Goal: Transaction & Acquisition: Purchase product/service

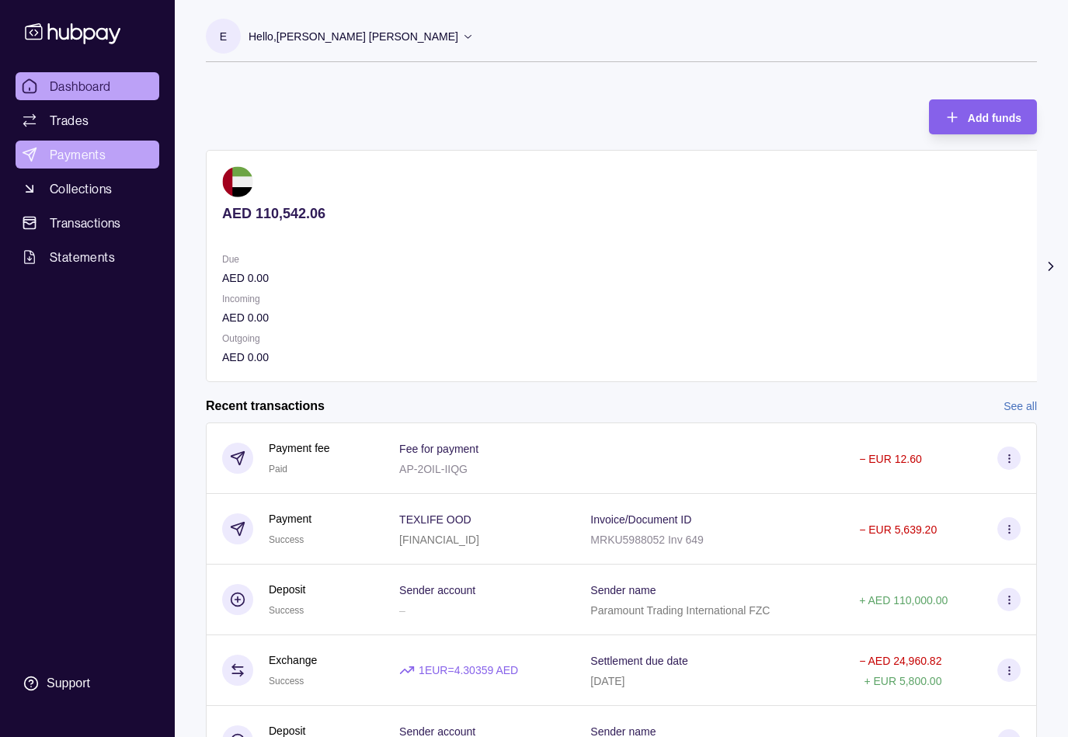
click at [59, 150] on span "Payments" at bounding box center [78, 154] width 56 height 19
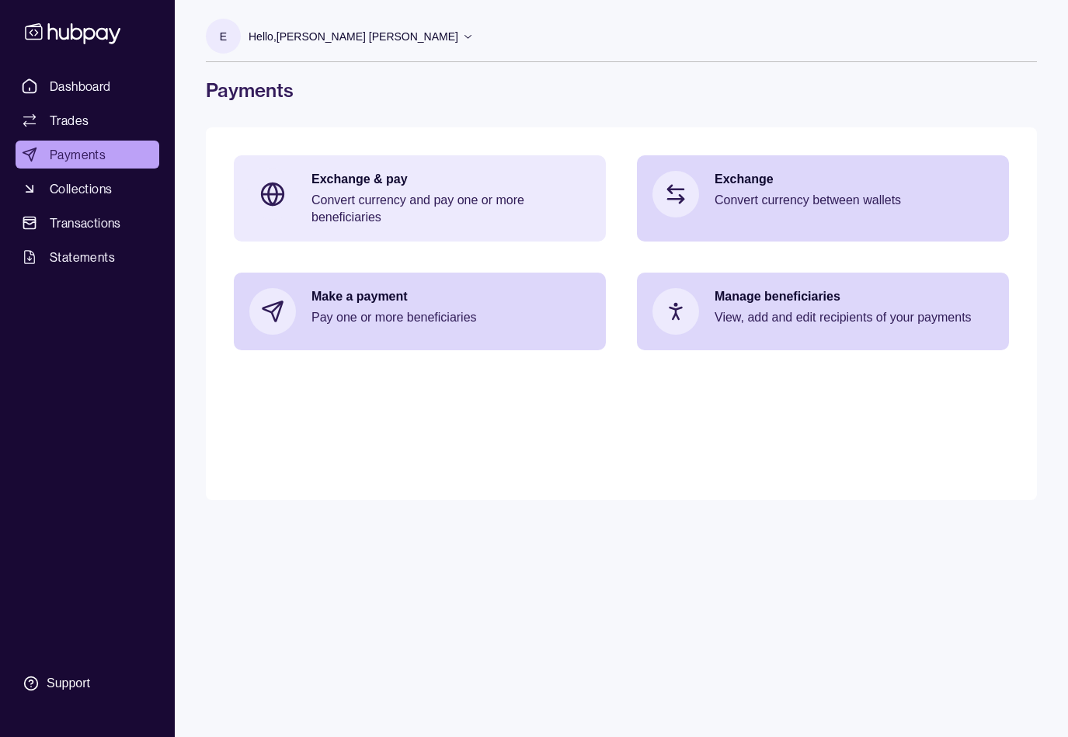
click at [354, 186] on p "Exchange & pay" at bounding box center [450, 179] width 279 height 17
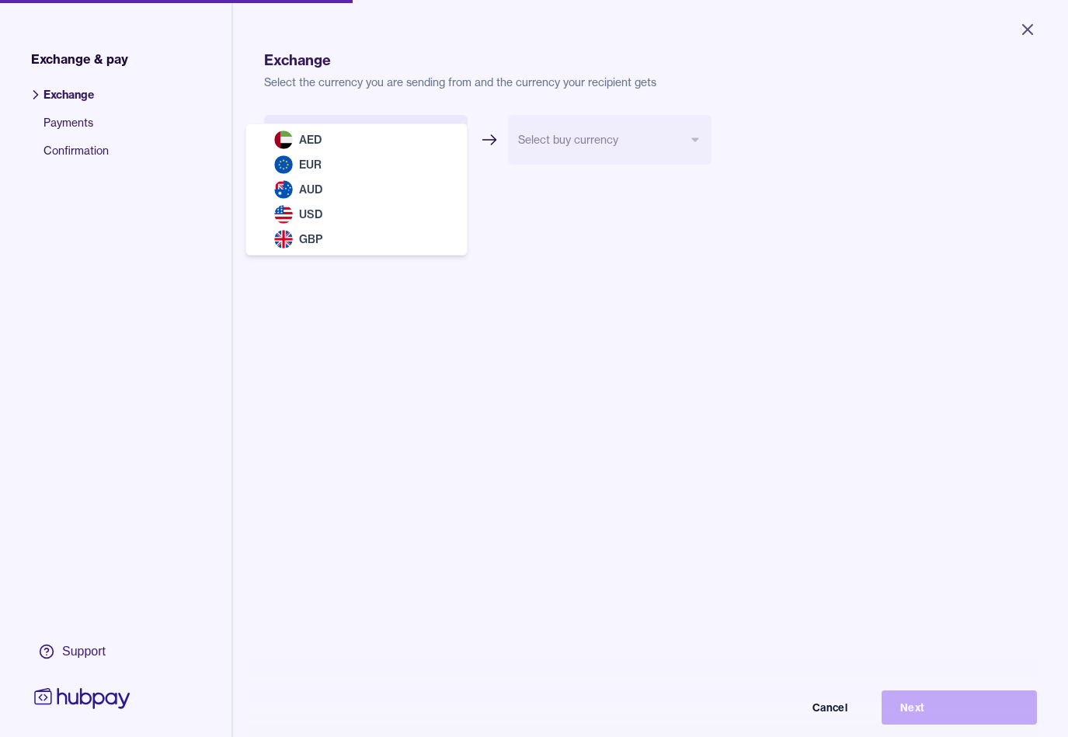
click at [452, 137] on body "Close Exchange & pay Exchange Payments Confirmation Support Exchange Select the…" at bounding box center [534, 368] width 1068 height 737
select select "***"
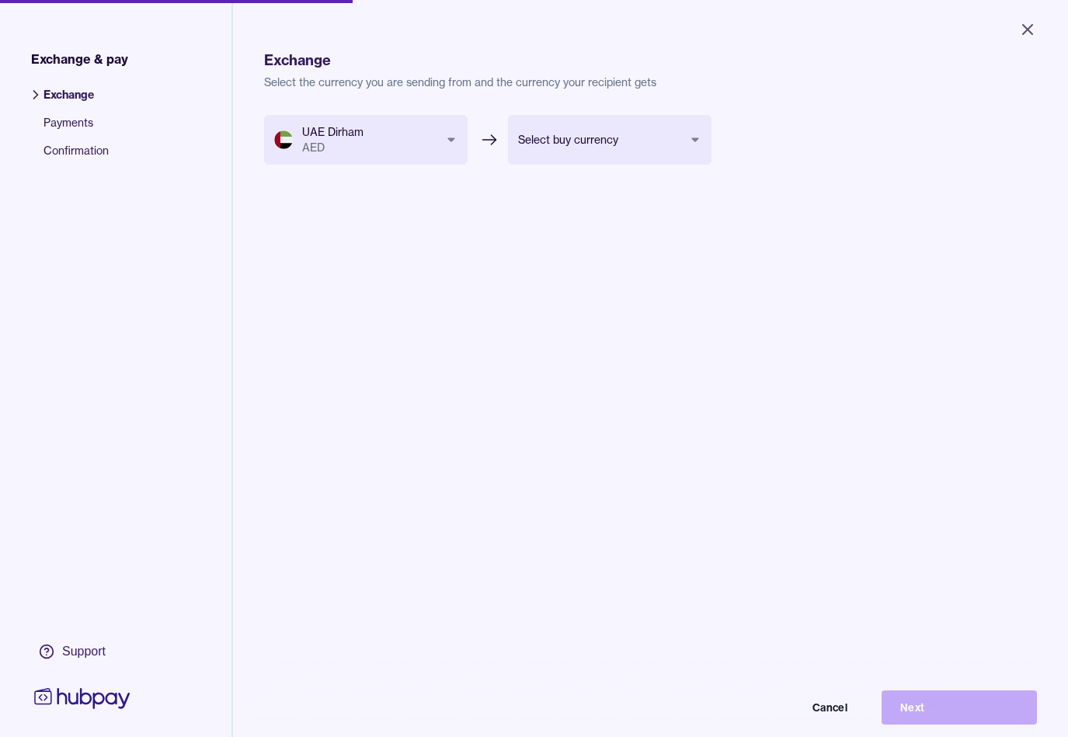
click at [697, 137] on body "Close Exchange & pay Exchange Payments Confirmation Support Exchange Select the…" at bounding box center [534, 368] width 1068 height 737
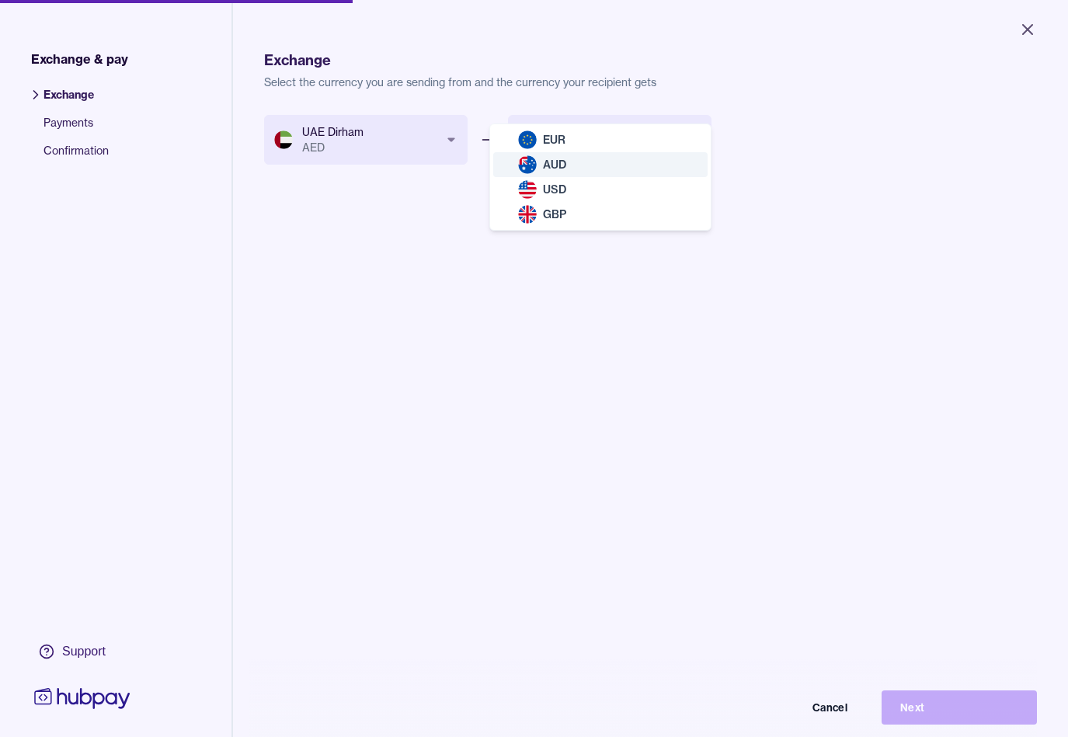
select select "***"
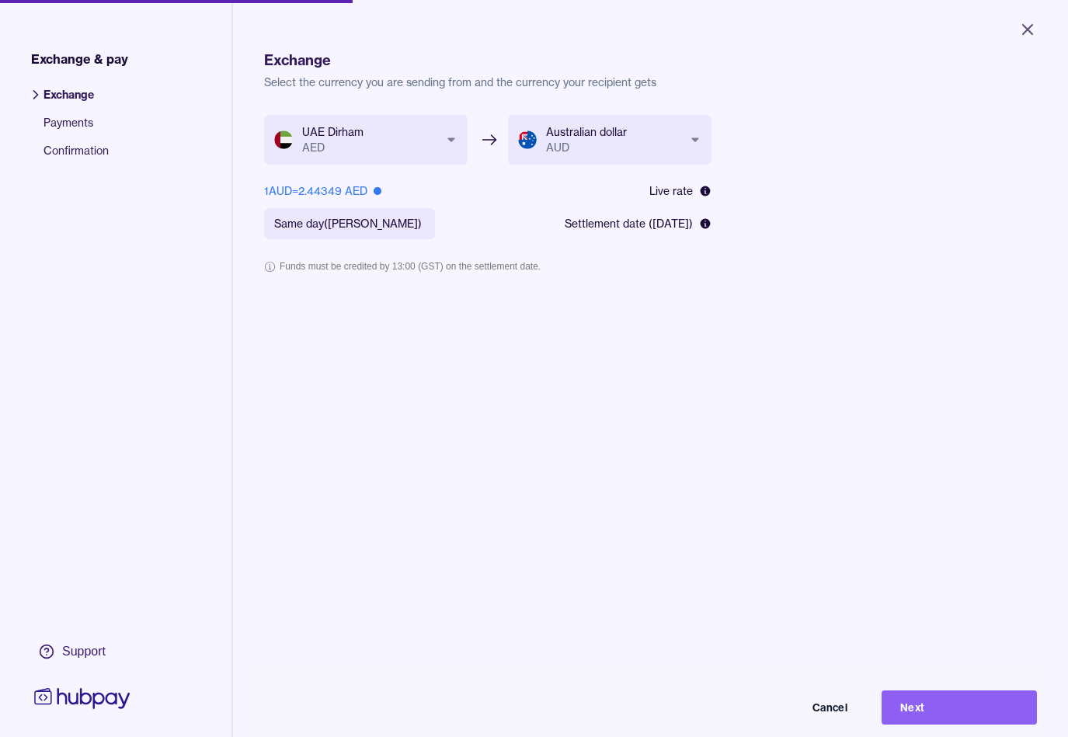
click at [419, 222] on body "**********" at bounding box center [534, 368] width 1068 height 737
click at [604, 281] on form "**********" at bounding box center [487, 213] width 447 height 196
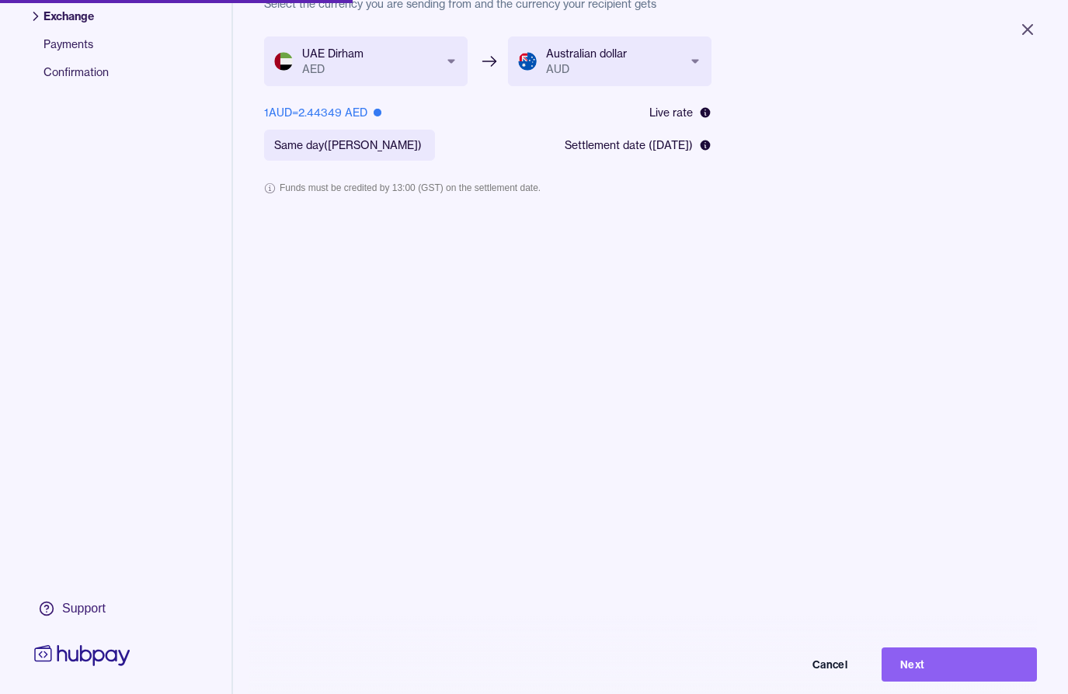
click at [752, 547] on div "**********" at bounding box center [650, 383] width 773 height 694
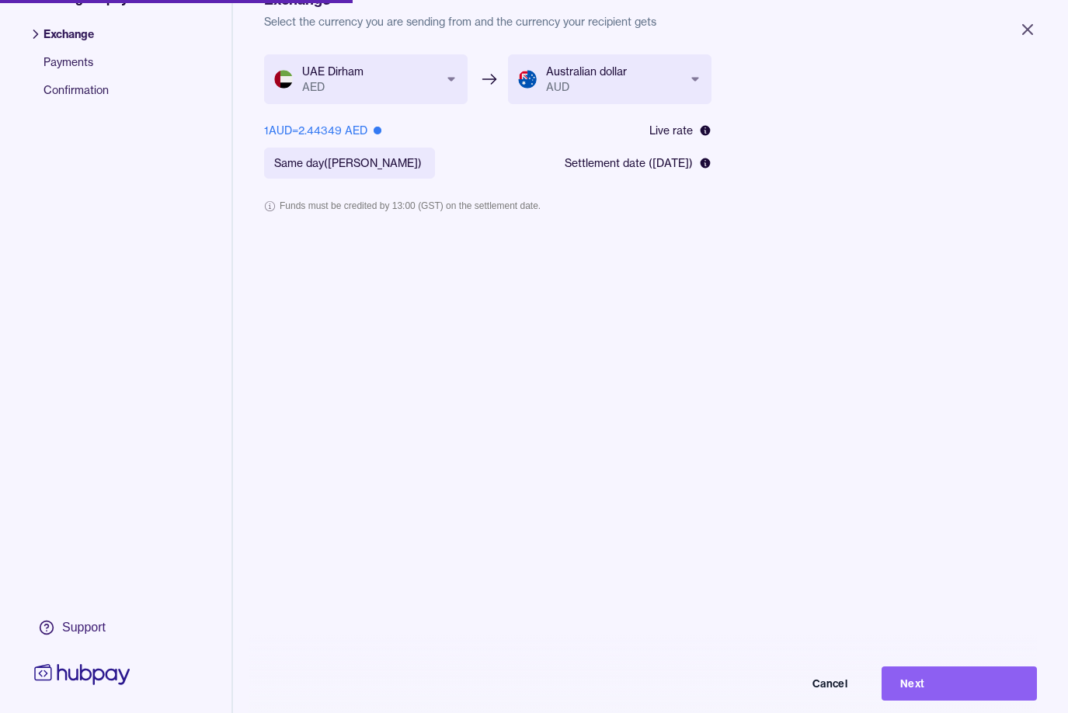
scroll to position [57, 0]
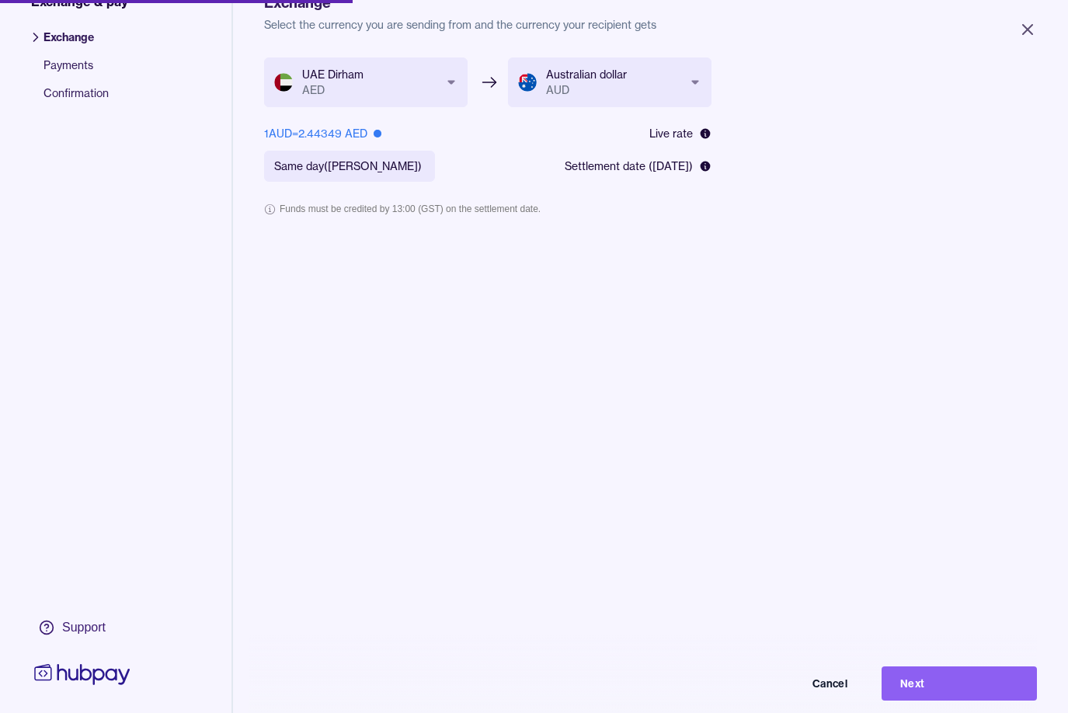
click at [901, 700] on button "Next" at bounding box center [958, 683] width 155 height 34
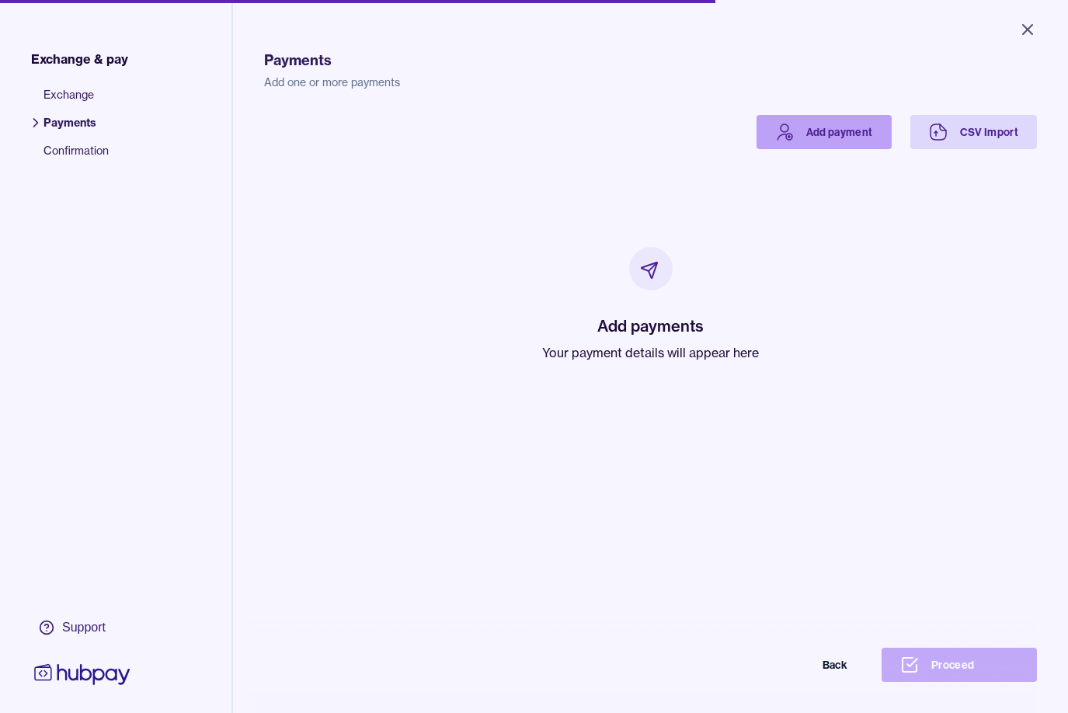
click at [825, 133] on link "Add payment" at bounding box center [823, 132] width 135 height 34
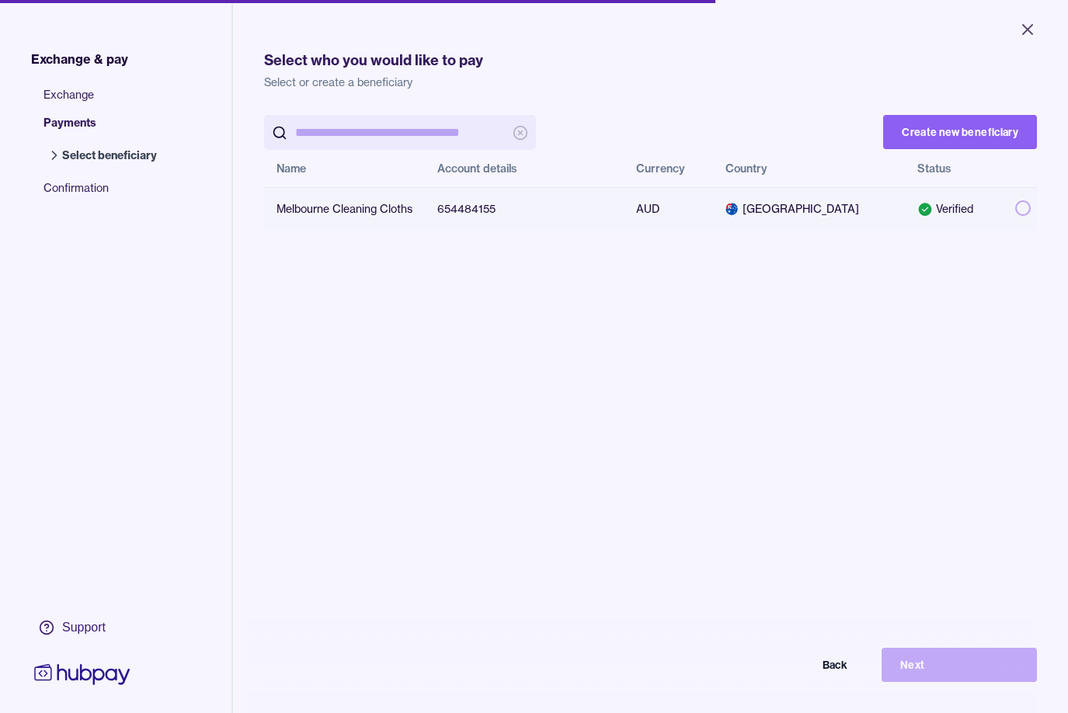
click at [1015, 207] on button "button" at bounding box center [1023, 208] width 16 height 16
click at [912, 682] on button "Next" at bounding box center [958, 665] width 155 height 34
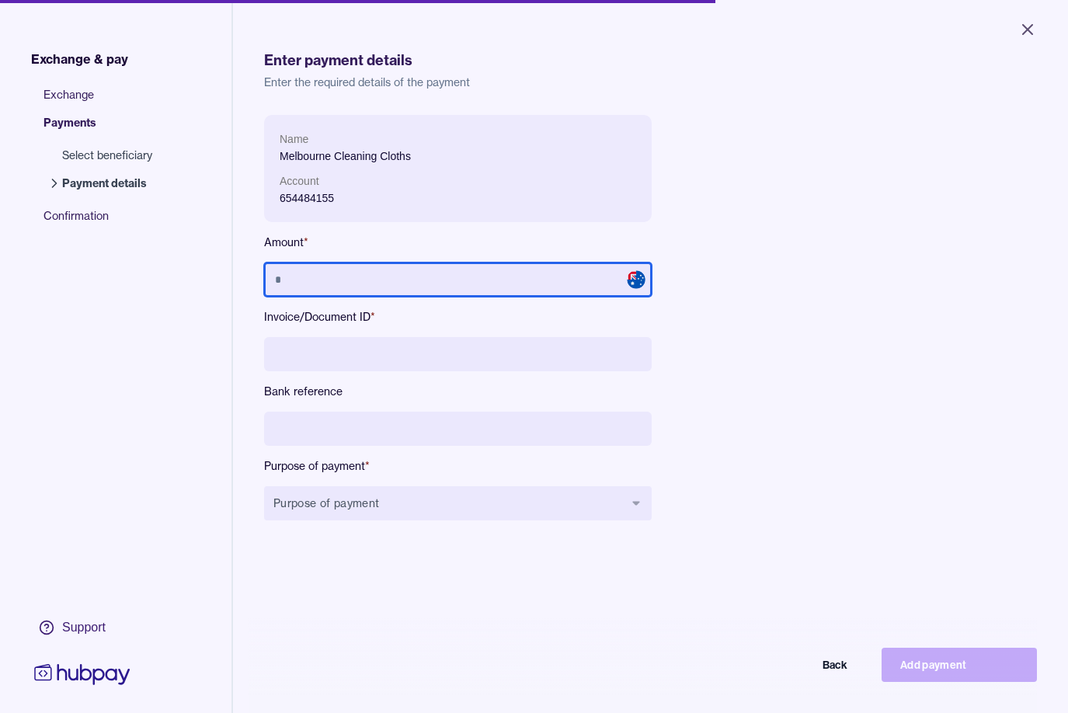
click at [538, 281] on input "text" at bounding box center [457, 279] width 387 height 34
click at [639, 283] on span at bounding box center [636, 279] width 19 height 19
click at [588, 279] on input "text" at bounding box center [457, 279] width 387 height 34
type input "******"
click at [423, 355] on input at bounding box center [457, 354] width 387 height 34
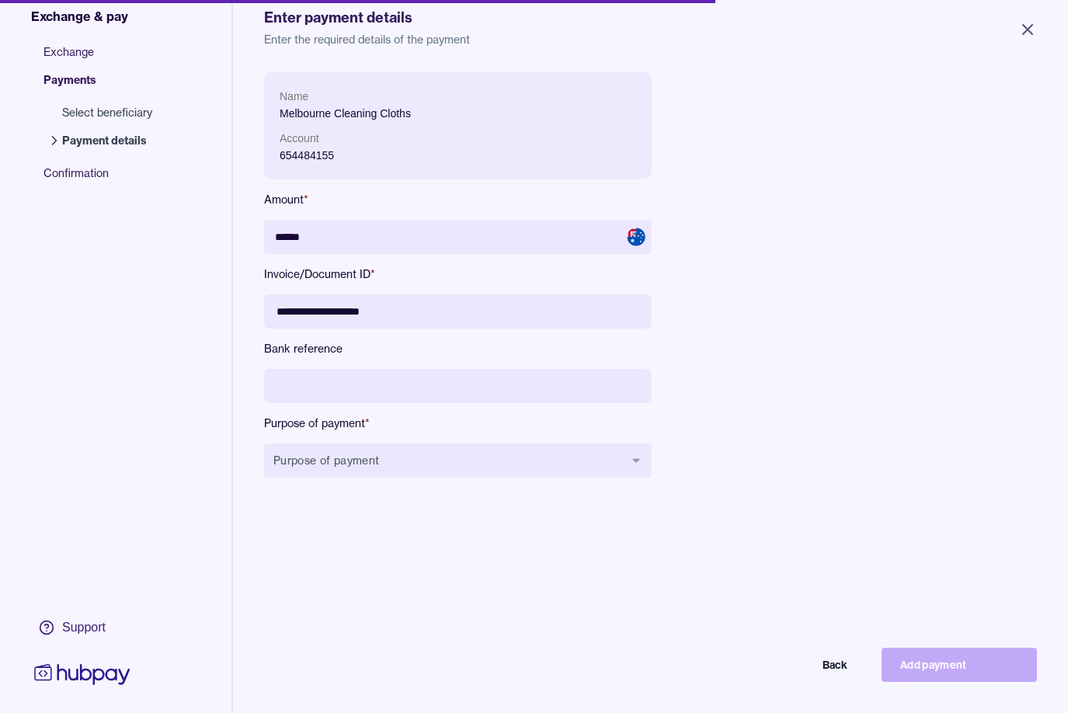
type input "**********"
click at [398, 388] on input at bounding box center [457, 386] width 387 height 34
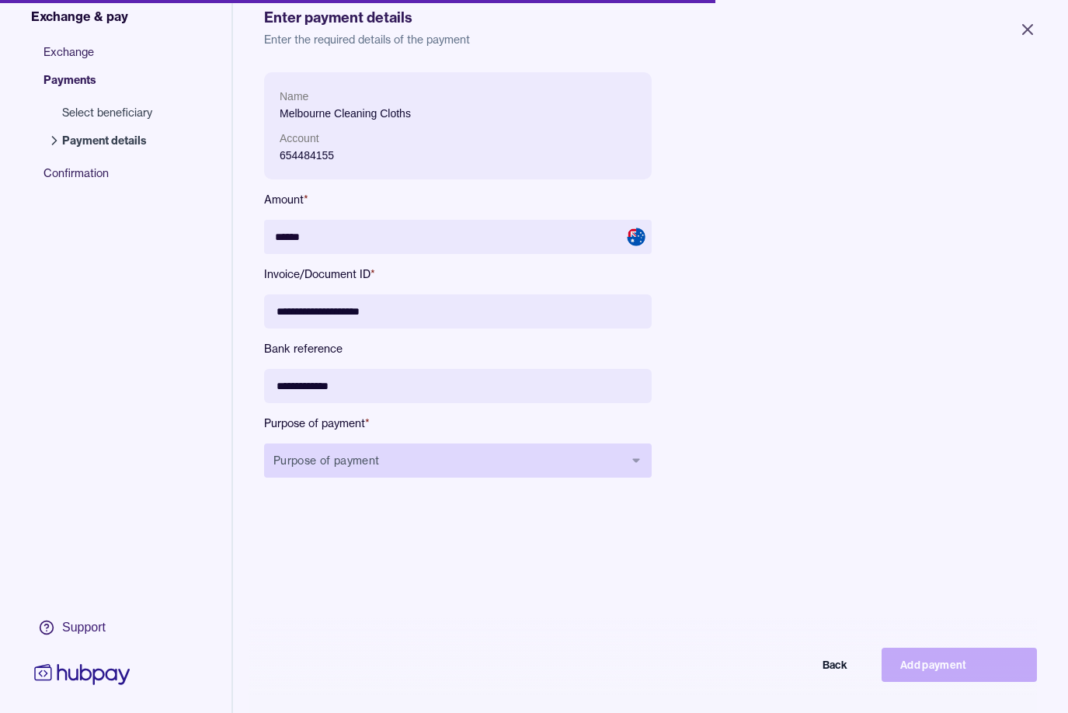
type input "**********"
click at [636, 459] on icon "button" at bounding box center [636, 460] width 7 height 4
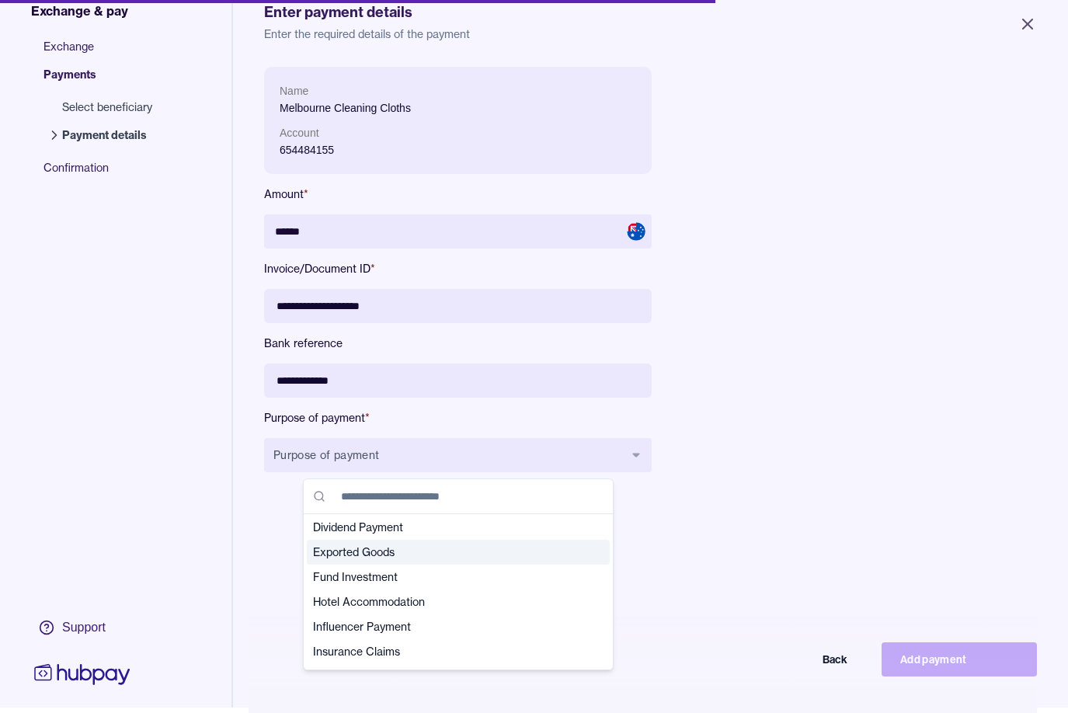
scroll to position [5, 0]
click at [337, 554] on span "Exported Goods" at bounding box center [449, 552] width 272 height 16
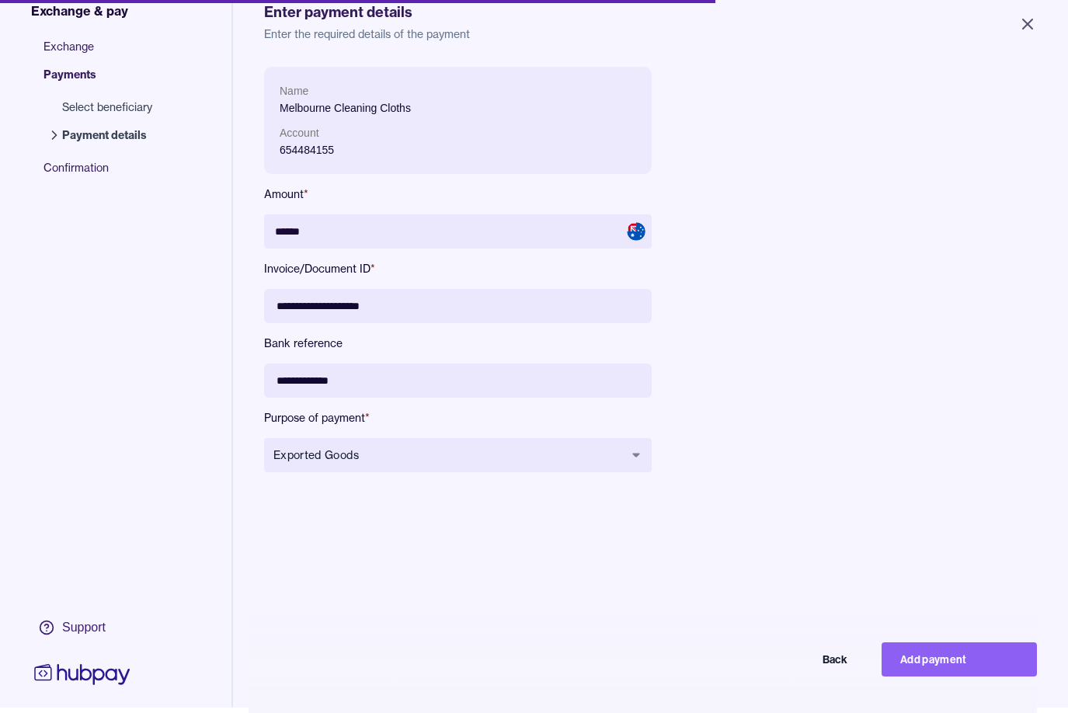
scroll to position [41, 0]
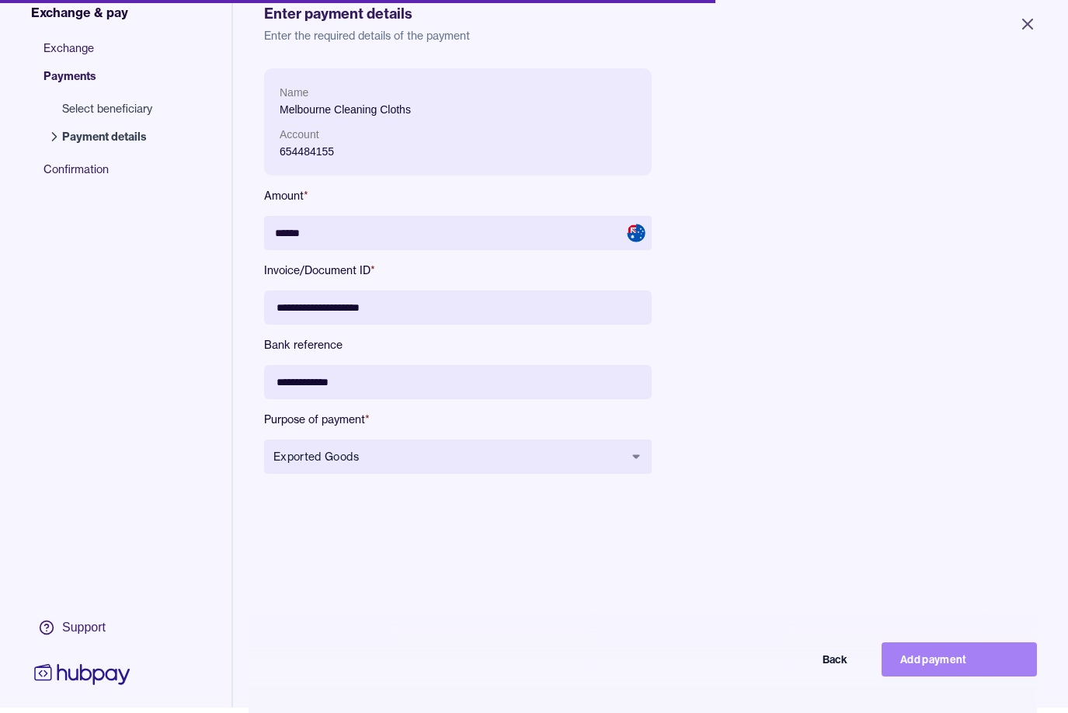
click at [908, 676] on button "Add payment" at bounding box center [958, 659] width 155 height 34
type input "*****"
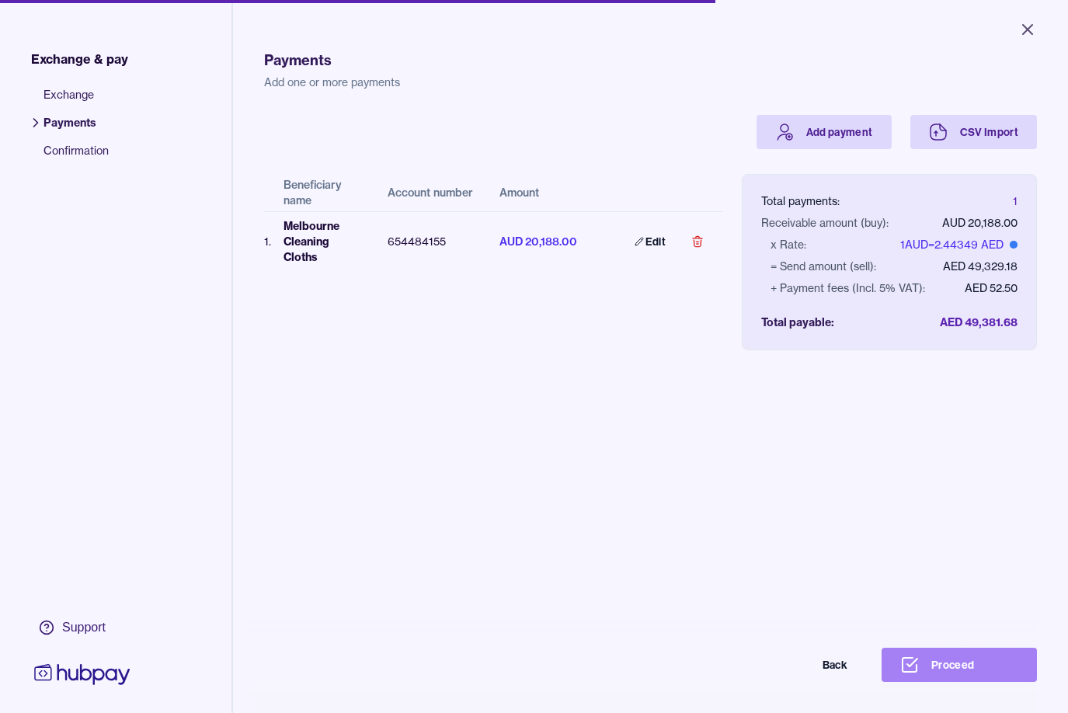
click at [933, 682] on button "Proceed" at bounding box center [958, 665] width 155 height 34
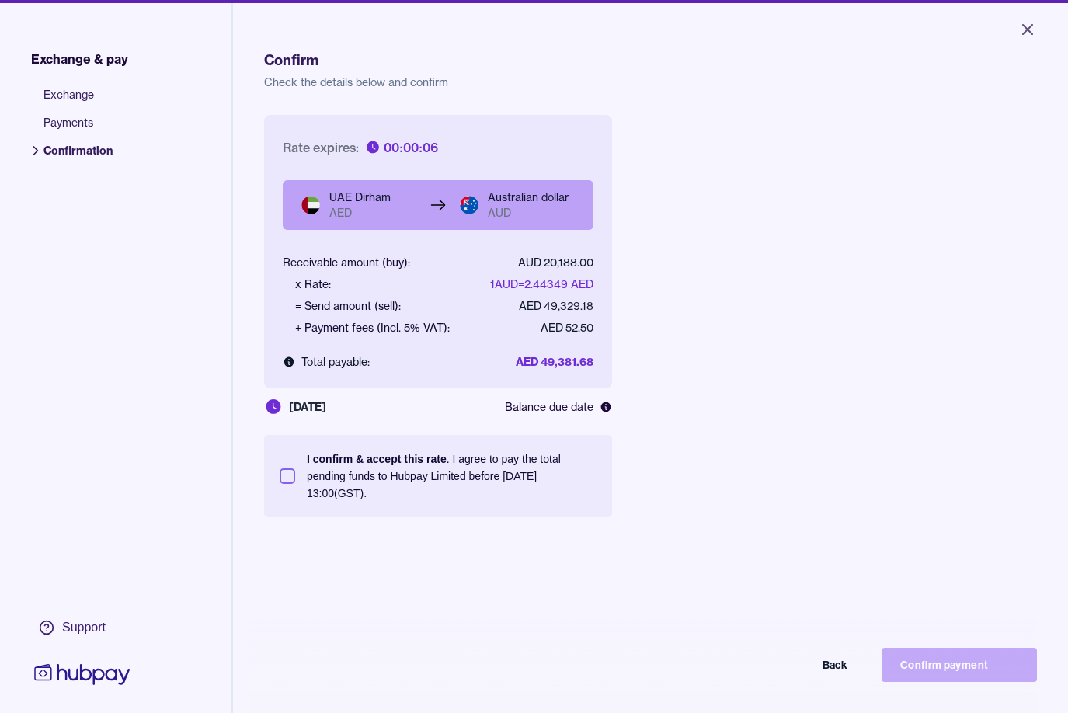
click at [290, 476] on button "I confirm & accept this rate . I agree to pay the total pending funds to Hubpay…" at bounding box center [288, 476] width 16 height 16
click at [921, 682] on button "Confirm payment" at bounding box center [958, 665] width 155 height 34
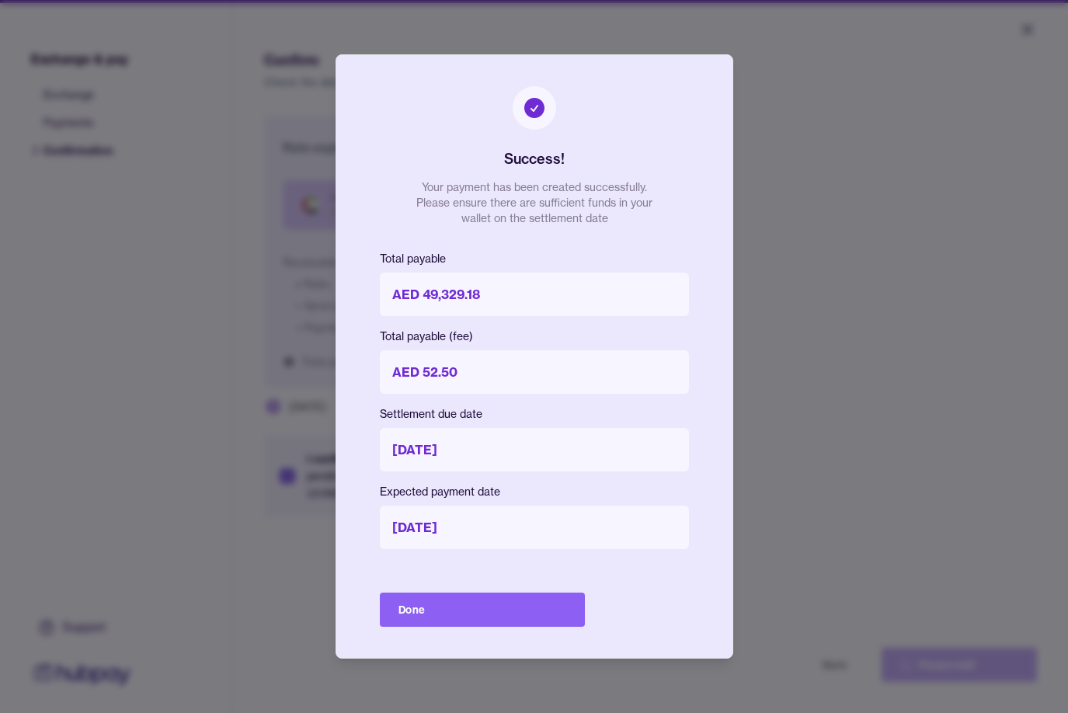
click at [415, 608] on button "Done" at bounding box center [482, 609] width 205 height 34
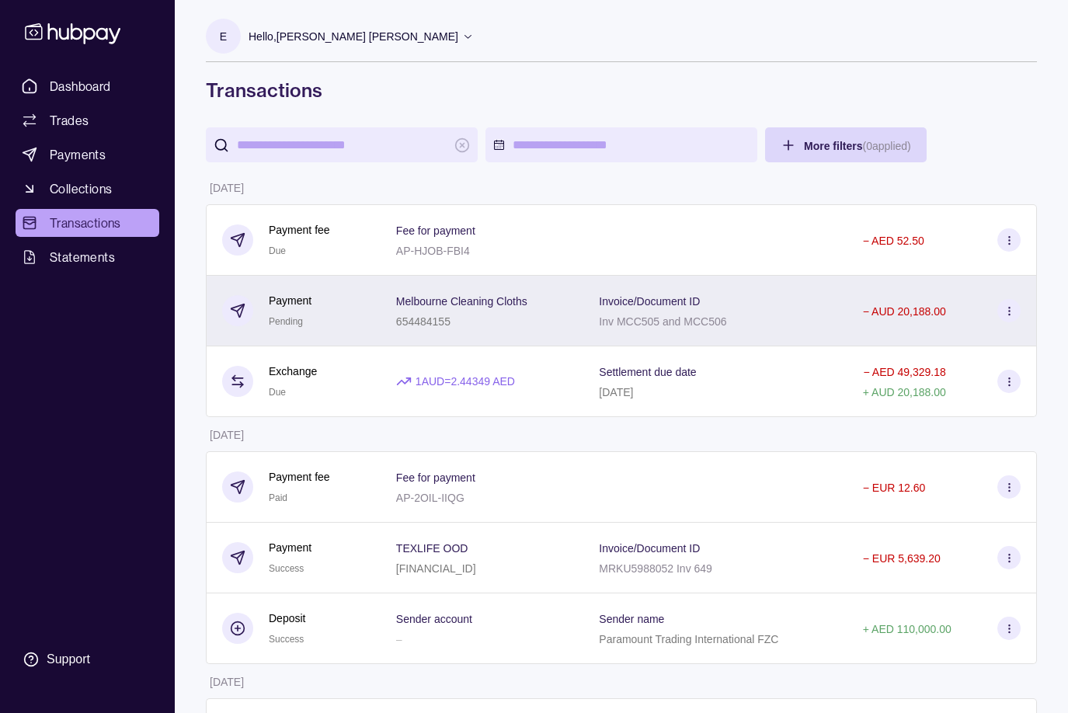
click at [1009, 310] on icon at bounding box center [1009, 311] width 12 height 12
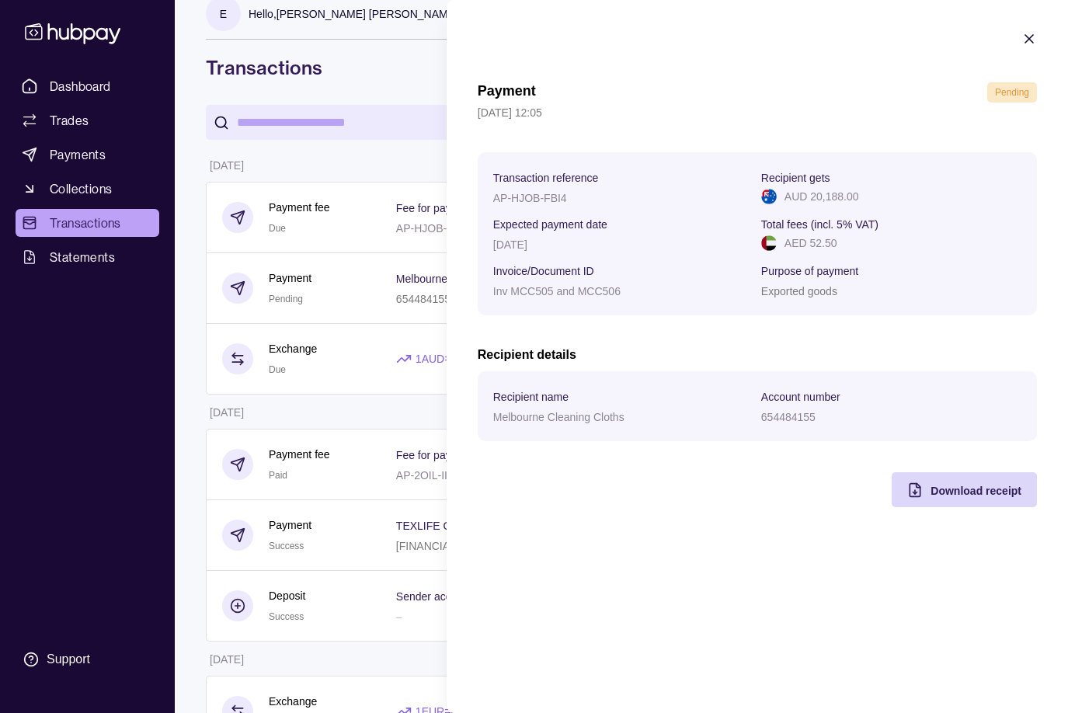
scroll to position [28, 0]
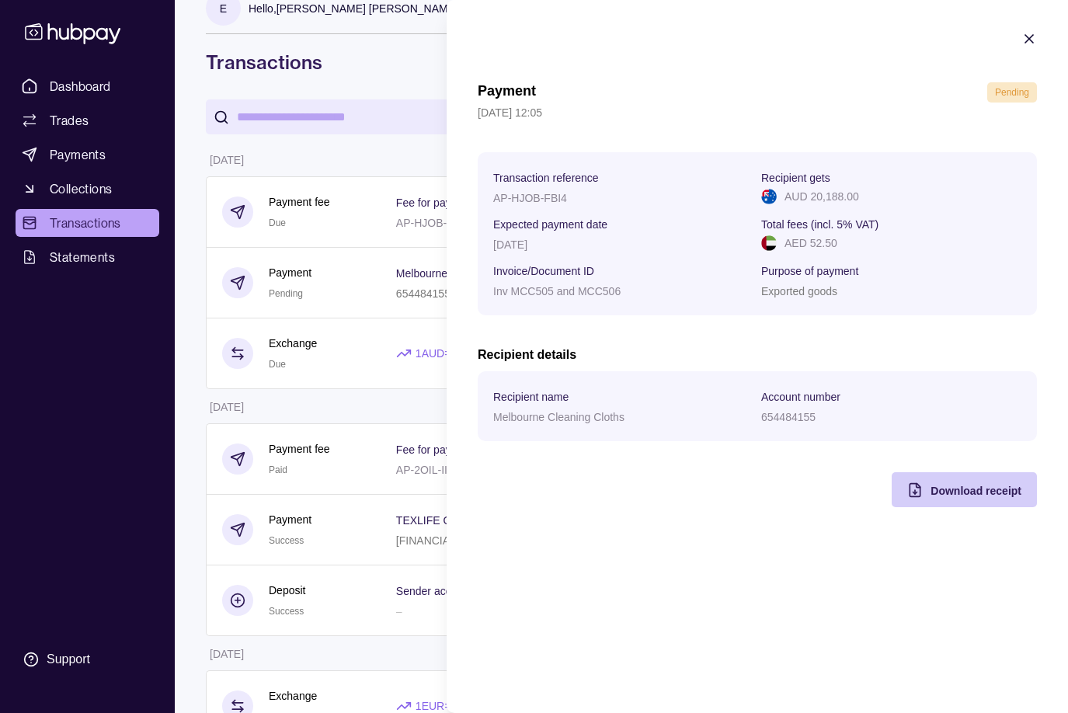
click at [950, 490] on span "Download receipt" at bounding box center [975, 491] width 91 height 12
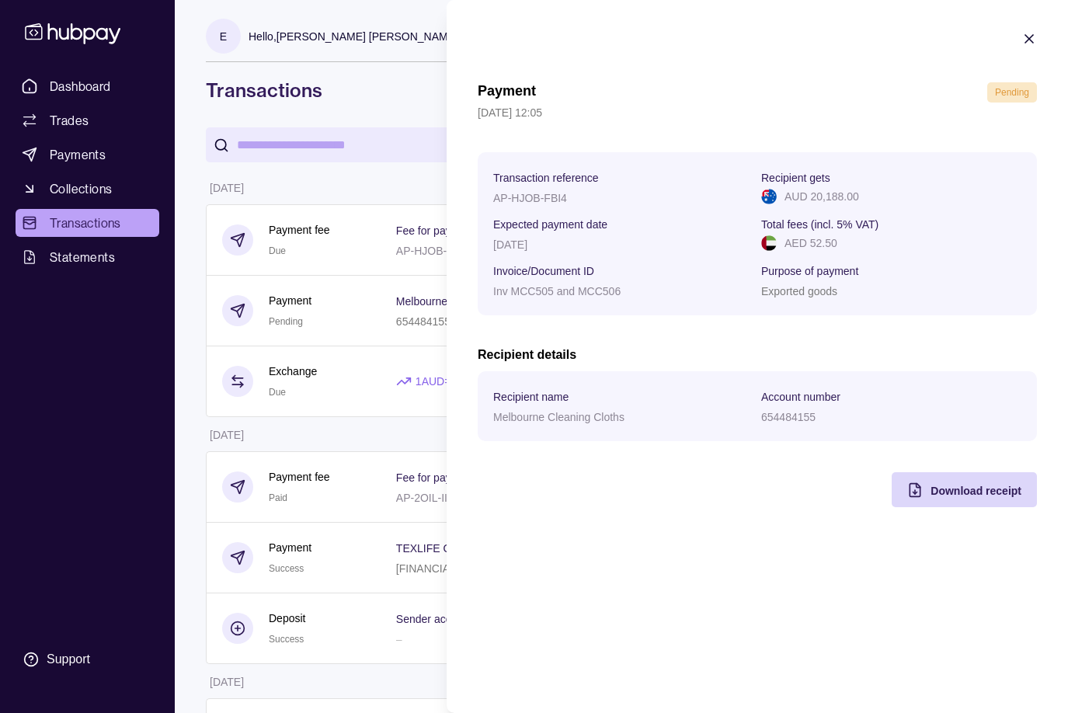
scroll to position [0, 0]
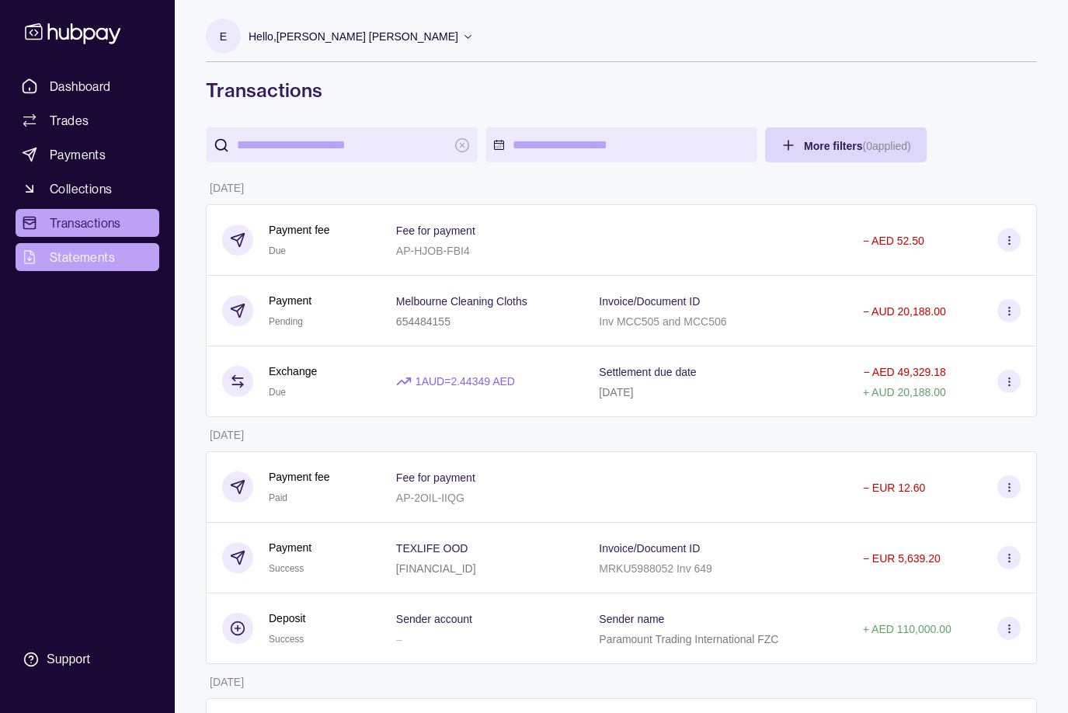
click at [61, 258] on html "Dashboard Trades Payments Collections Transactions Statements Support E Hello, …" at bounding box center [534, 541] width 1068 height 1082
click at [61, 258] on span "Statements" at bounding box center [82, 257] width 65 height 19
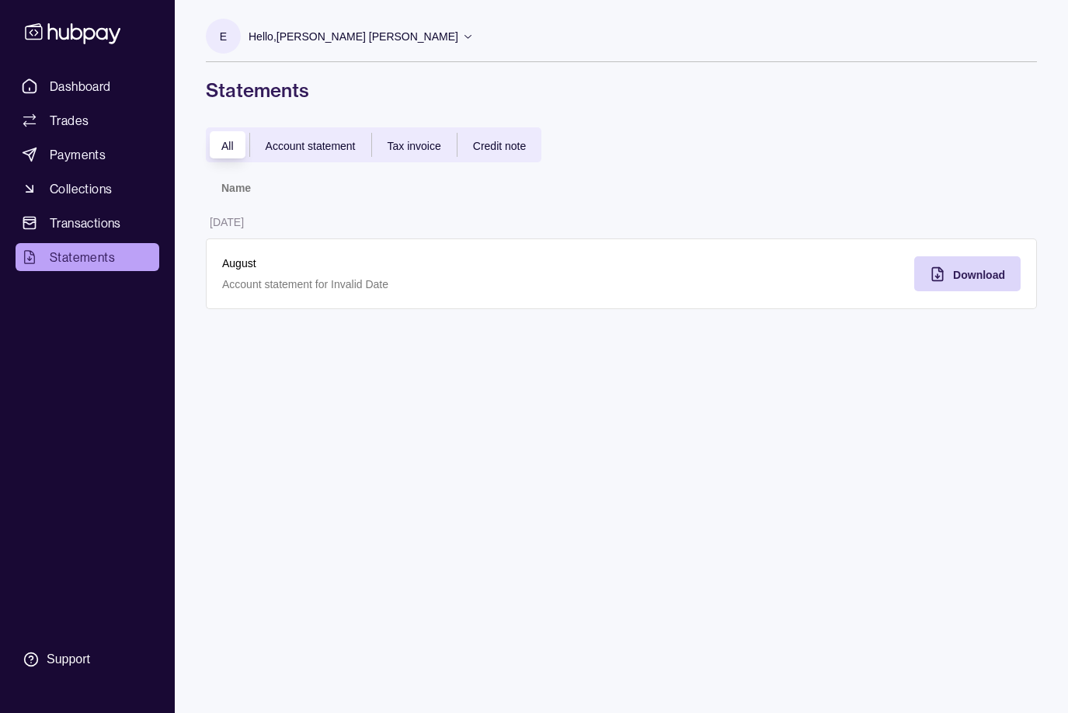
click at [294, 148] on span "Account statement" at bounding box center [311, 146] width 90 height 12
click at [407, 148] on span "Tax invoice" at bounding box center [414, 146] width 54 height 12
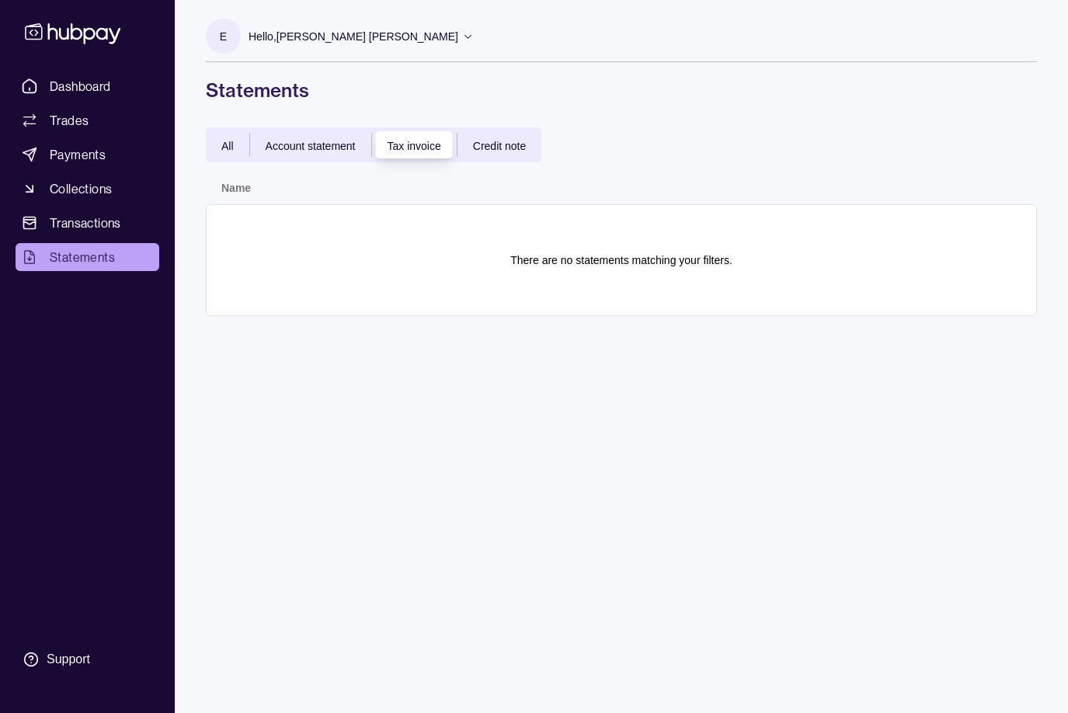
click at [489, 149] on span "Credit note" at bounding box center [499, 146] width 53 height 12
click at [227, 147] on span "All" at bounding box center [227, 146] width 12 height 12
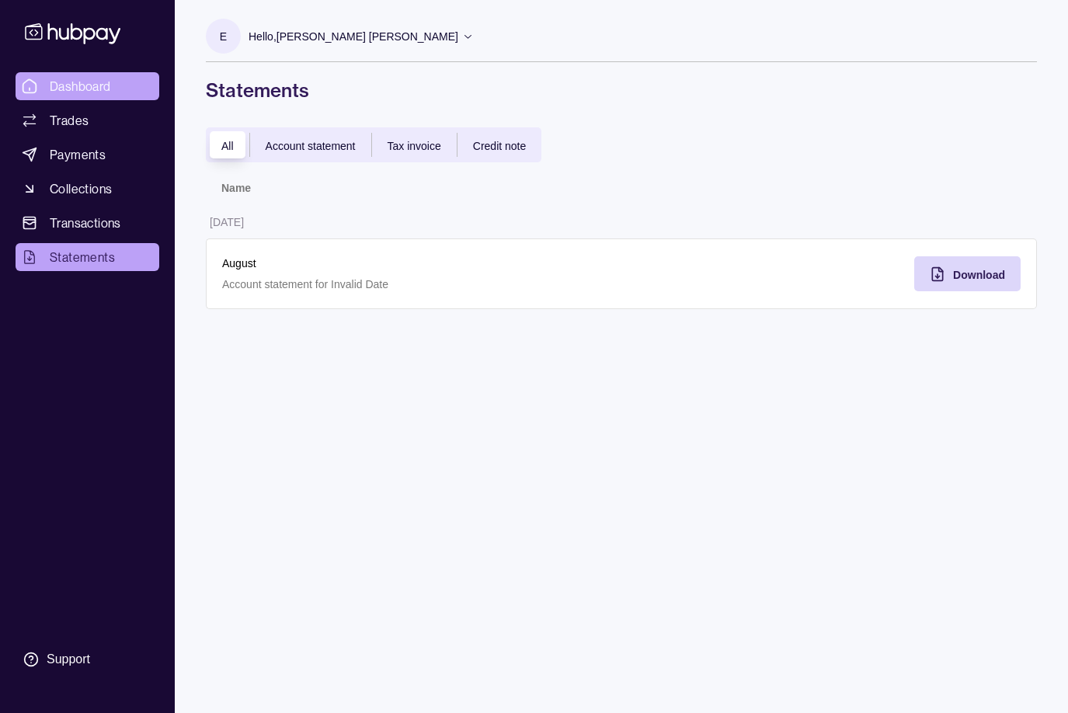
click at [75, 84] on span "Dashboard" at bounding box center [80, 86] width 61 height 19
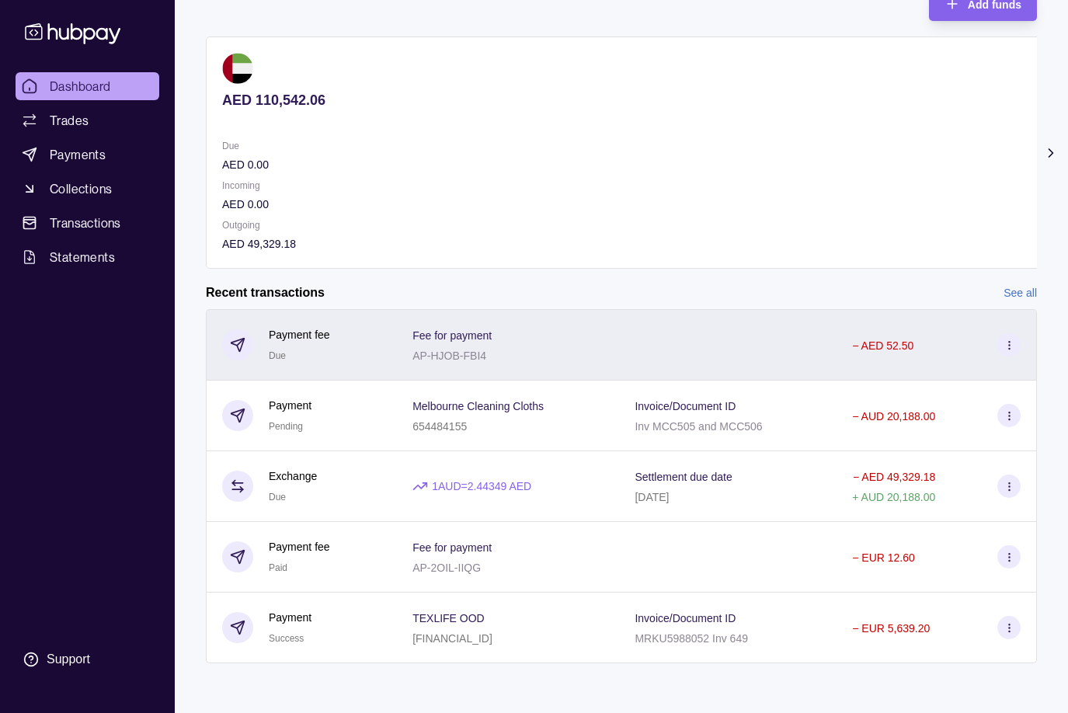
scroll to position [113, 1]
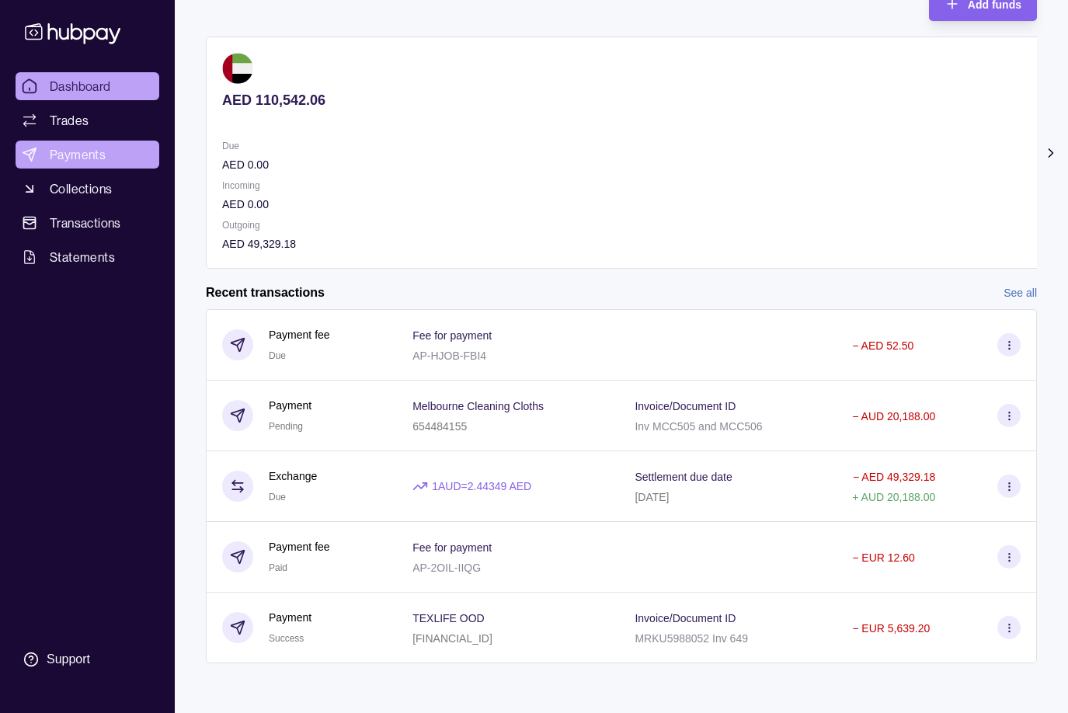
click at [64, 151] on span "Payments" at bounding box center [78, 154] width 56 height 19
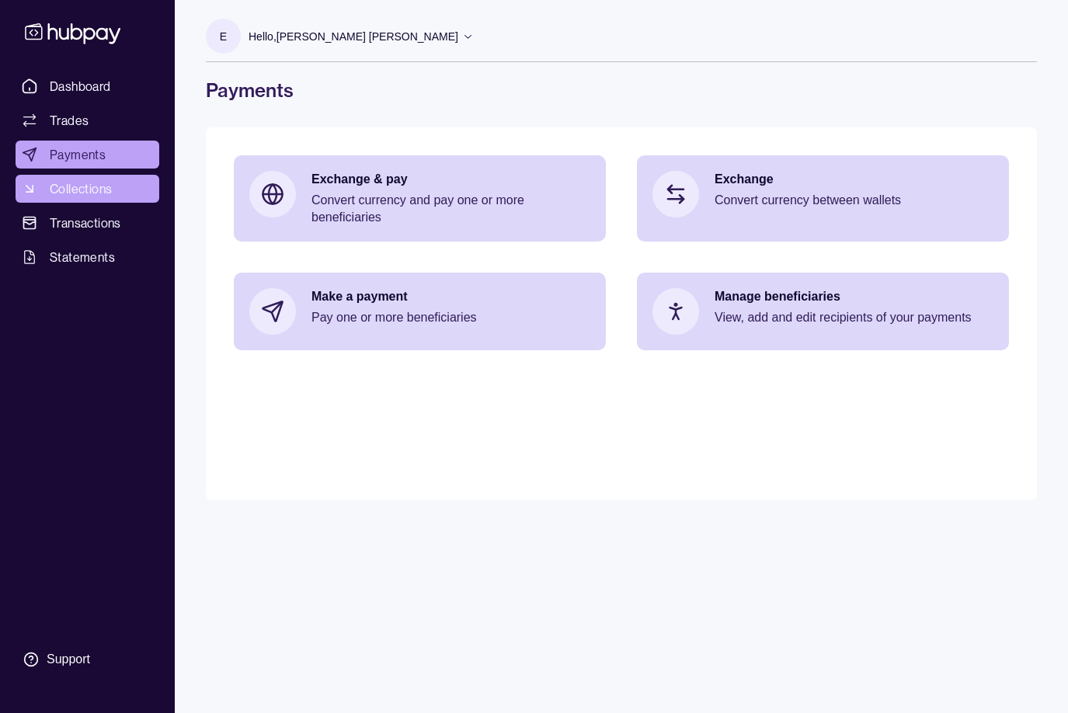
click at [75, 189] on span "Collections" at bounding box center [81, 188] width 62 height 19
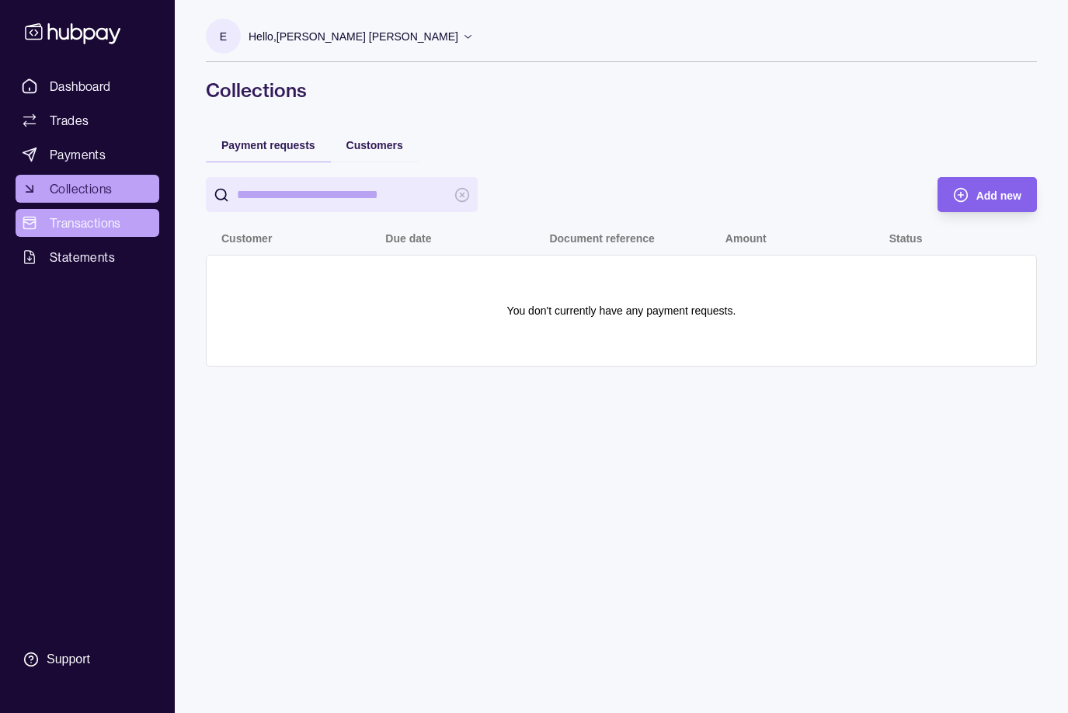
click at [78, 221] on span "Transactions" at bounding box center [85, 223] width 71 height 19
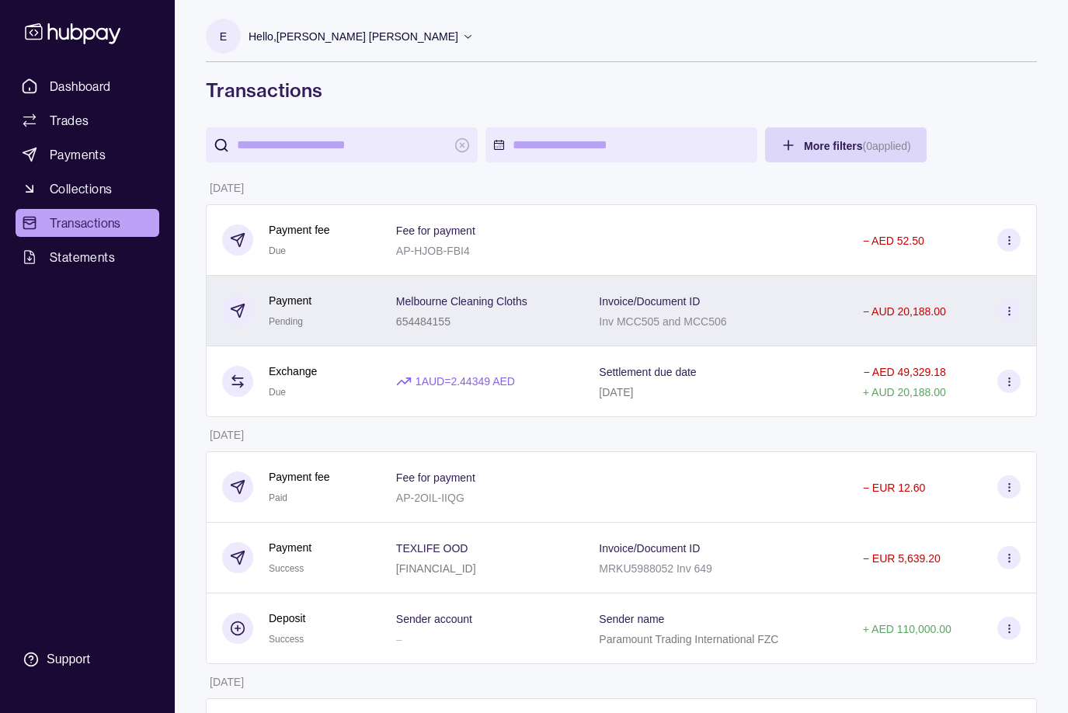
click at [1009, 310] on icon at bounding box center [1009, 311] width 12 height 12
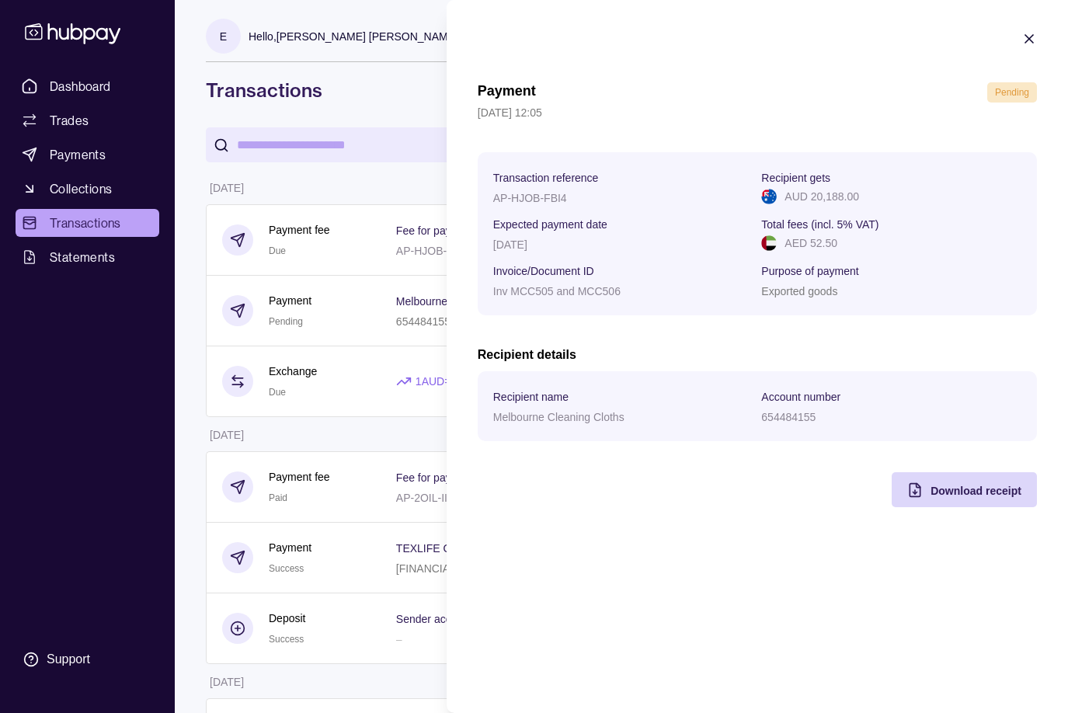
click at [1028, 36] on icon "button" at bounding box center [1029, 39] width 16 height 16
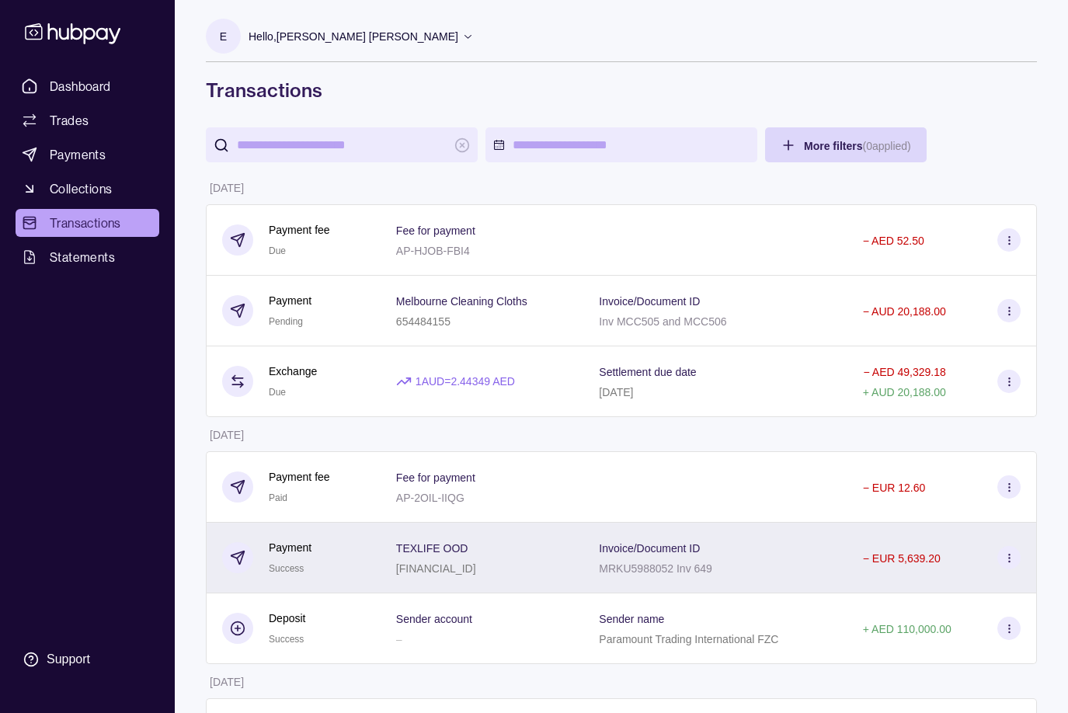
click at [1012, 556] on icon at bounding box center [1009, 558] width 12 height 12
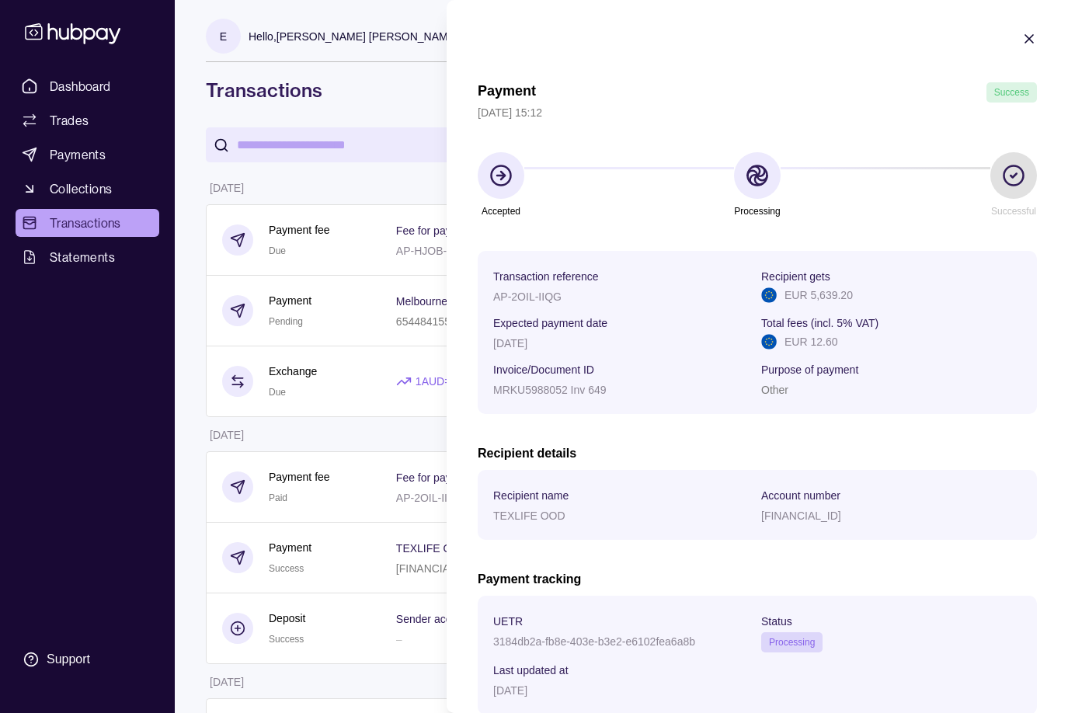
click at [1030, 37] on icon "button" at bounding box center [1029, 39] width 8 height 8
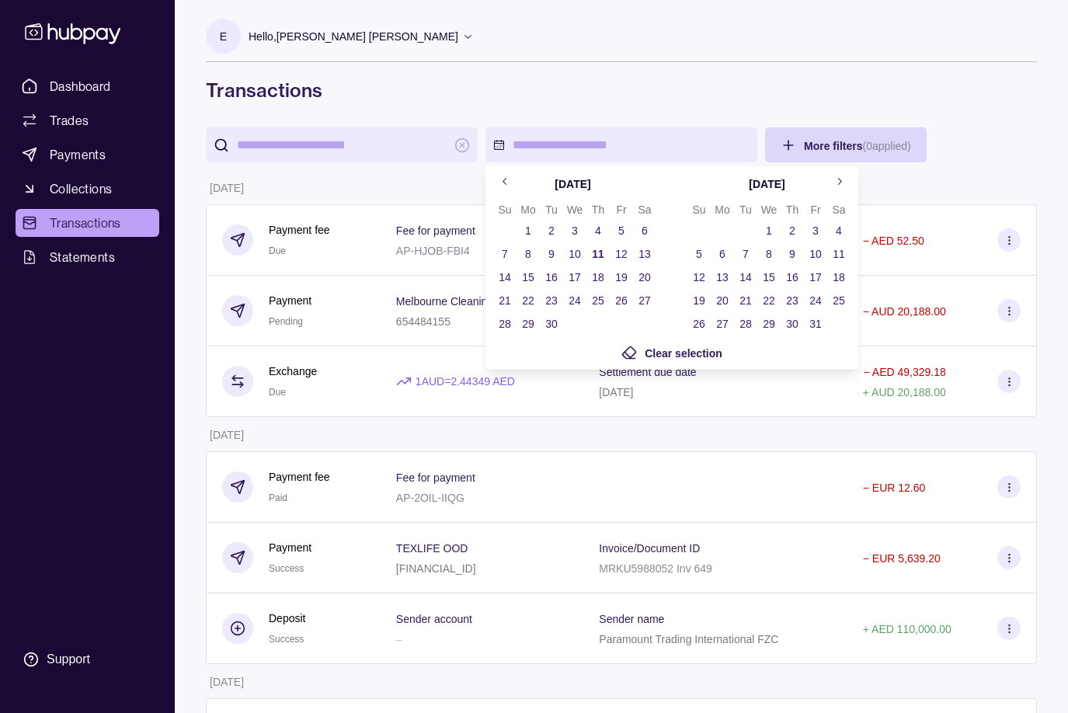
click at [609, 147] on html "Dashboard Trades Payments Collections Transactions Statements Support E Hello, …" at bounding box center [534, 541] width 1068 height 1082
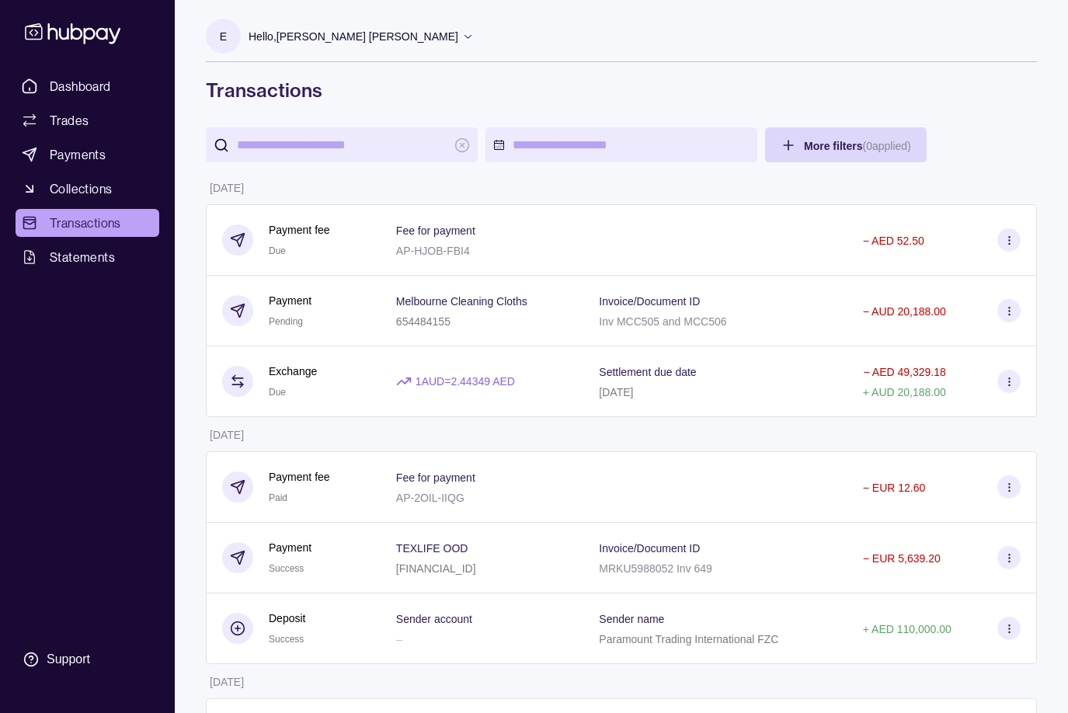
click at [303, 147] on html "Dashboard Trades Payments Collections Transactions Statements Support E Hello, …" at bounding box center [534, 541] width 1068 height 1082
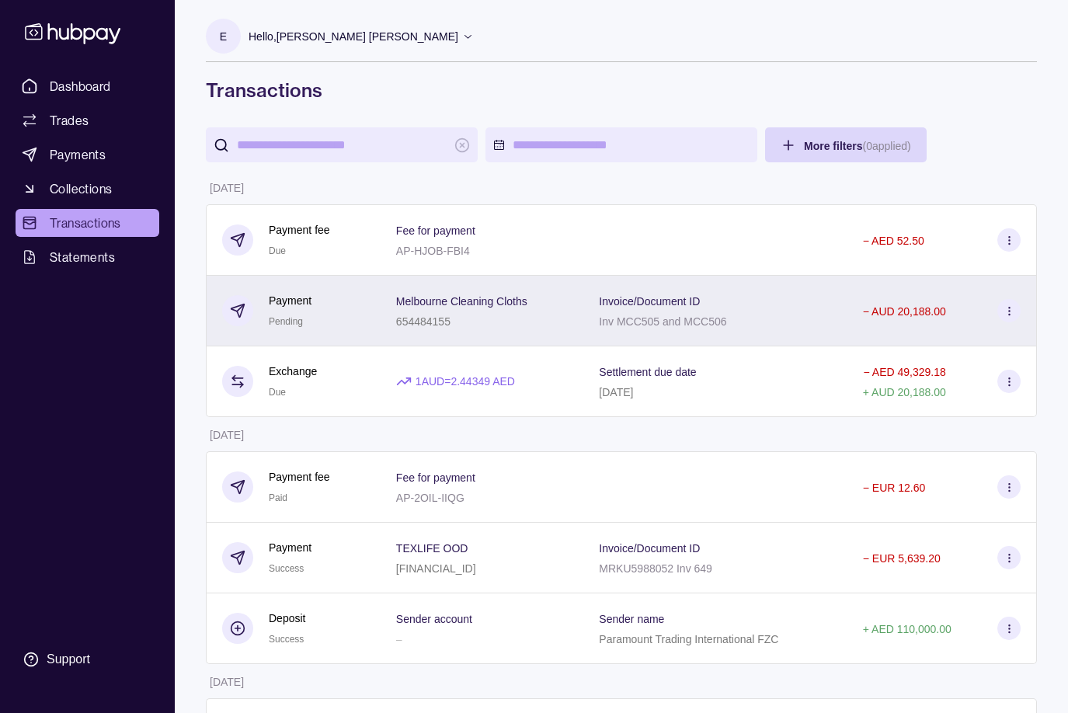
click at [238, 309] on icon at bounding box center [240, 307] width 7 height 7
click at [238, 309] on html "Dashboard Trades Payments Collections Transactions Statements Support E Hello, …" at bounding box center [534, 541] width 1068 height 1082
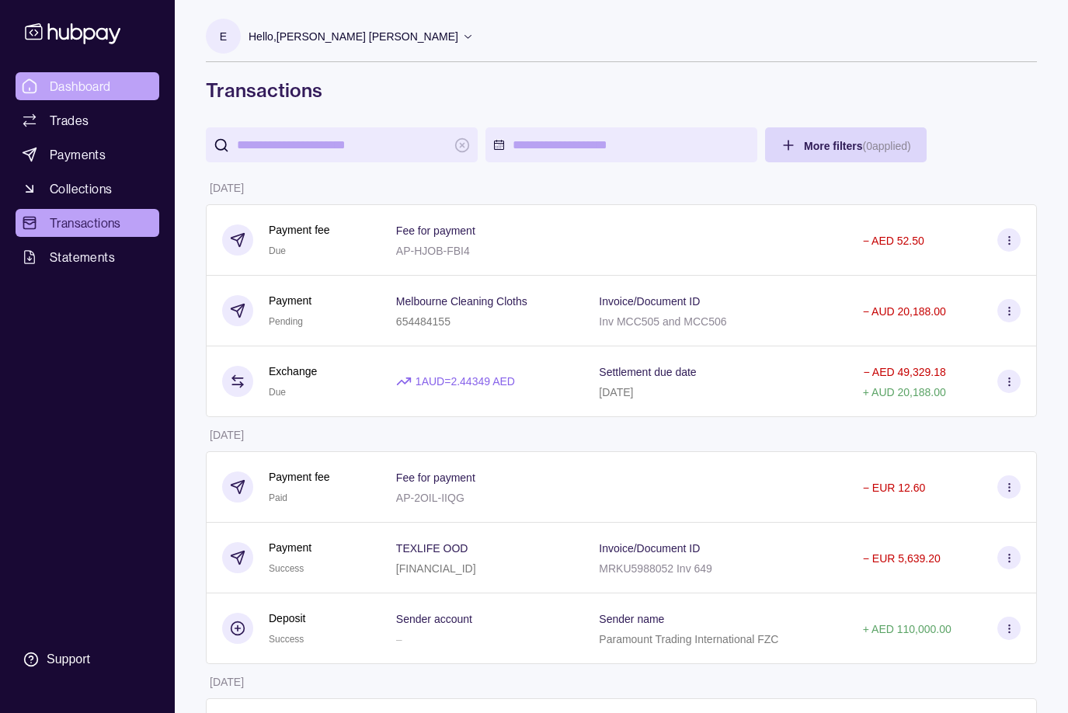
click at [70, 85] on span "Dashboard" at bounding box center [80, 86] width 61 height 19
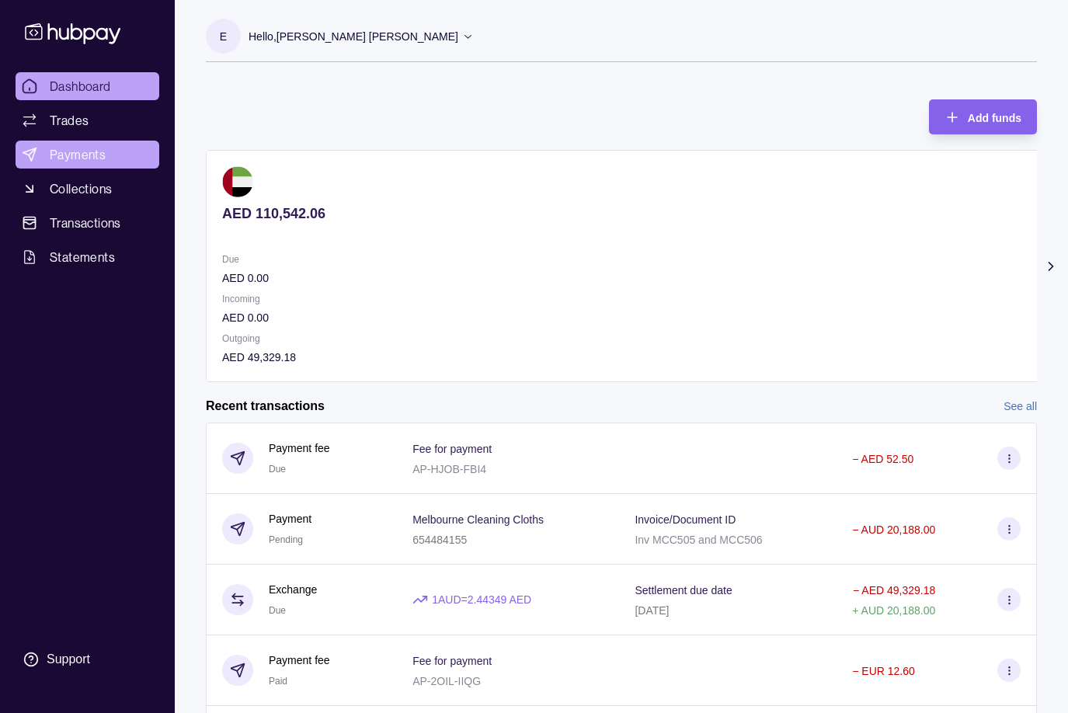
click at [67, 155] on span "Payments" at bounding box center [78, 154] width 56 height 19
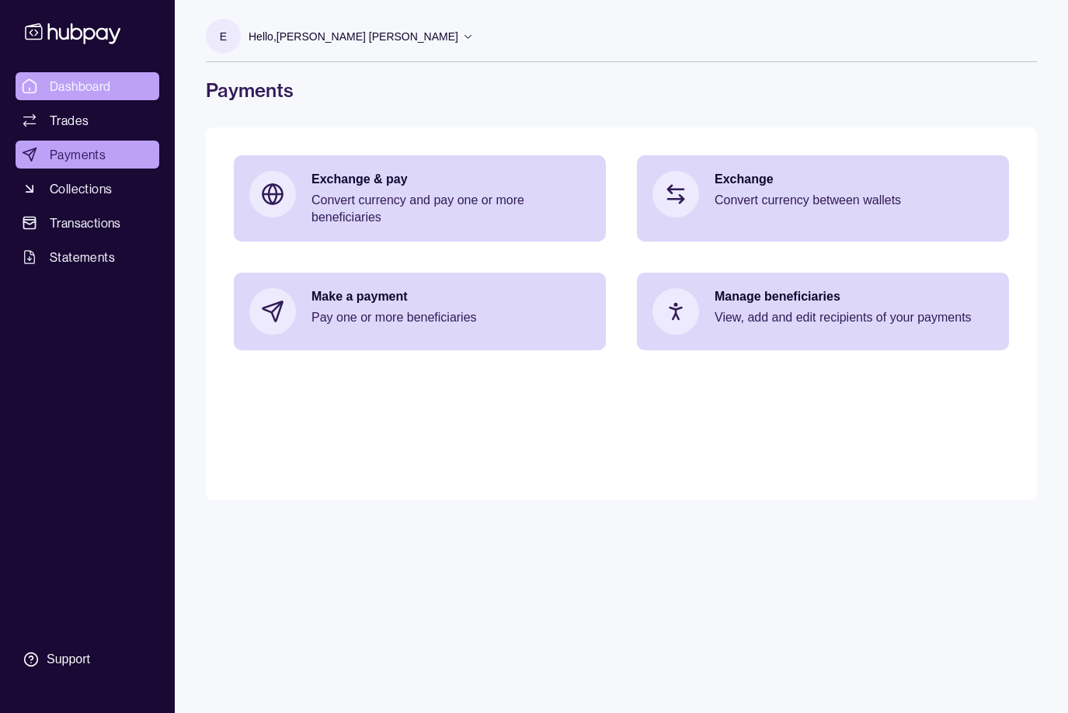
click at [71, 84] on span "Dashboard" at bounding box center [80, 86] width 61 height 19
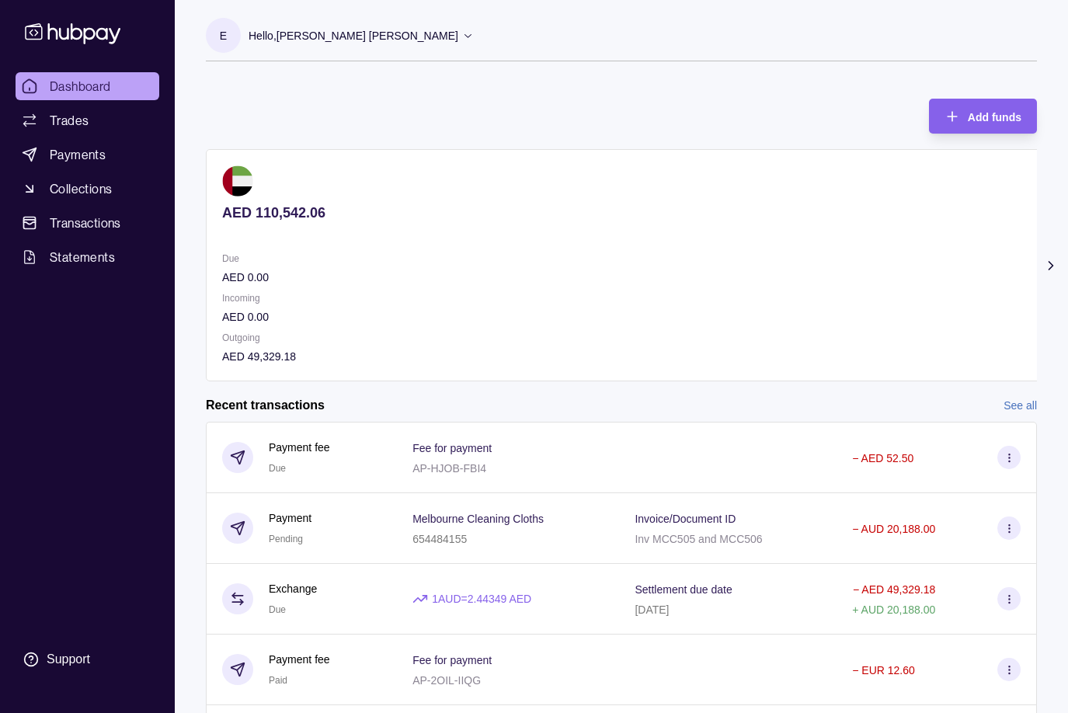
scroll to position [3, 0]
